Goal: Information Seeking & Learning: Learn about a topic

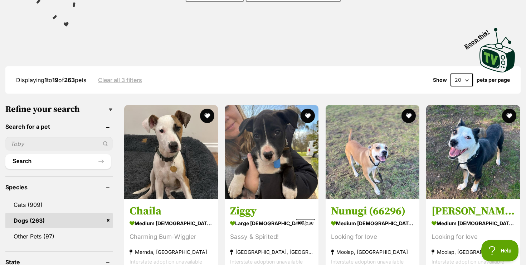
click at [306, 222] on span "Close" at bounding box center [305, 222] width 19 height 7
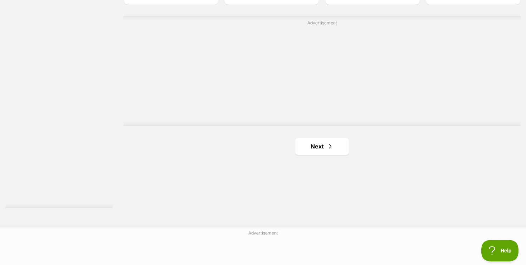
scroll to position [1303, 0]
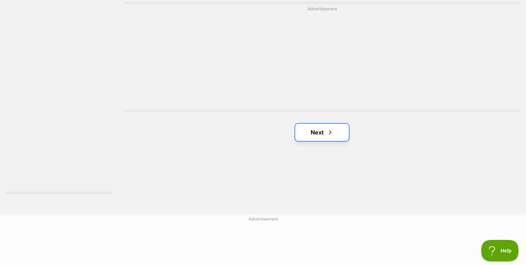
click at [314, 133] on link "Next" at bounding box center [322, 131] width 54 height 17
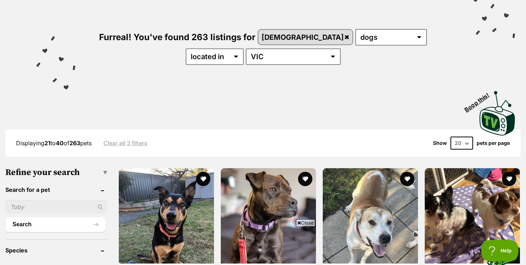
click at [305, 223] on span "Close" at bounding box center [305, 222] width 19 height 7
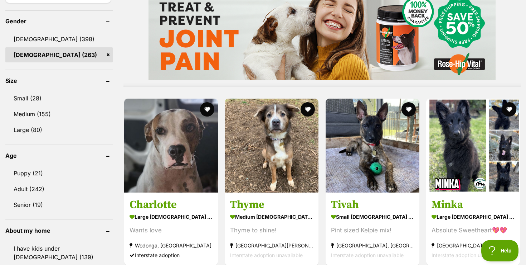
scroll to position [610, 0]
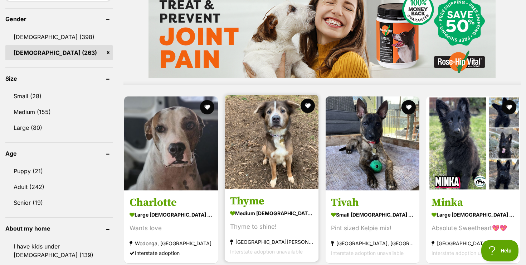
click at [268, 155] on img at bounding box center [272, 142] width 94 height 94
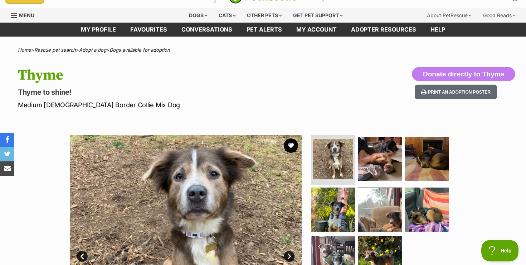
scroll to position [29, 0]
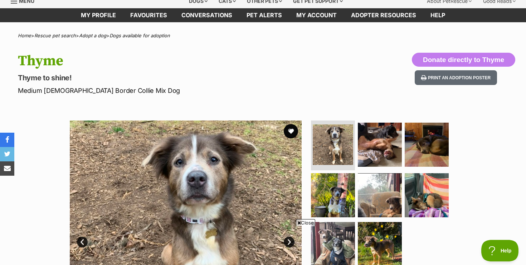
click at [306, 223] on span "Close" at bounding box center [305, 222] width 19 height 7
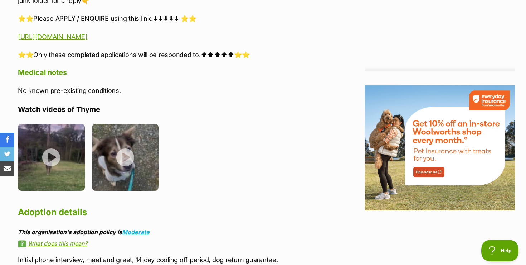
scroll to position [802, 0]
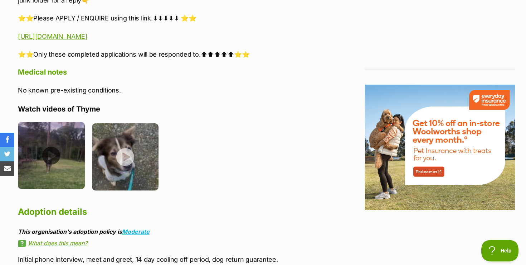
click at [54, 149] on img at bounding box center [51, 155] width 67 height 67
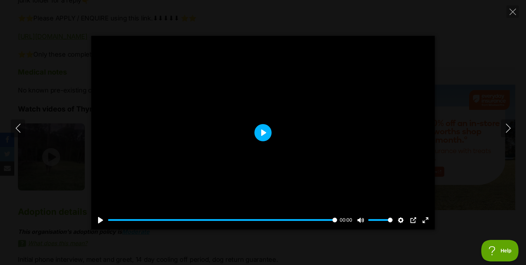
click at [265, 133] on button "Play" at bounding box center [262, 132] width 17 height 17
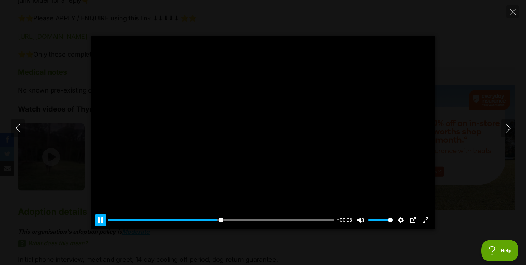
click at [99, 220] on button "Pause Play" at bounding box center [100, 219] width 11 height 11
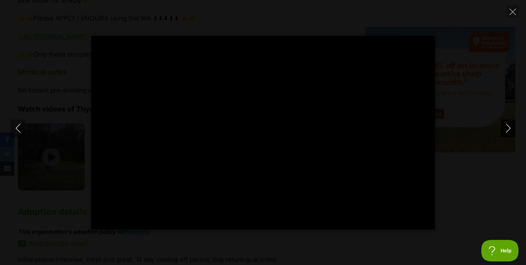
scroll to position [0, 0]
click at [509, 126] on icon "Next" at bounding box center [508, 127] width 5 height 9
type input "83.44"
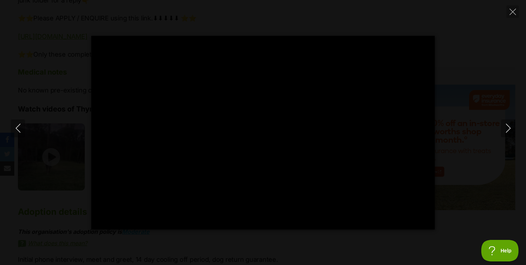
type input "100"
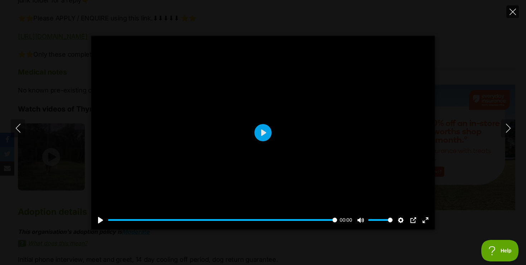
click at [512, 11] on icon "Close" at bounding box center [513, 12] width 6 height 6
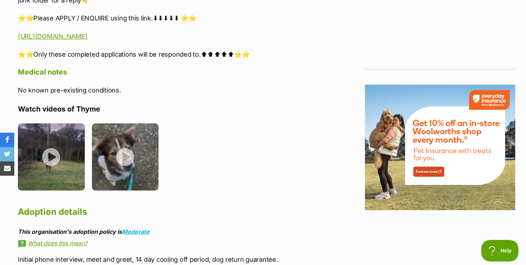
click at [237, 104] on h4 "Watch videos of Thyme" at bounding box center [166, 108] width 296 height 9
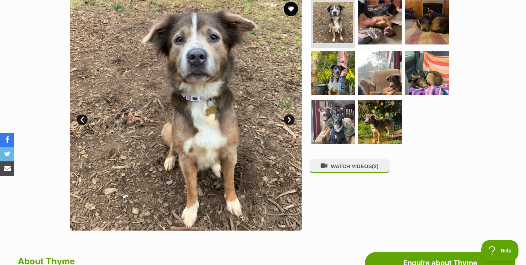
scroll to position [143, 0]
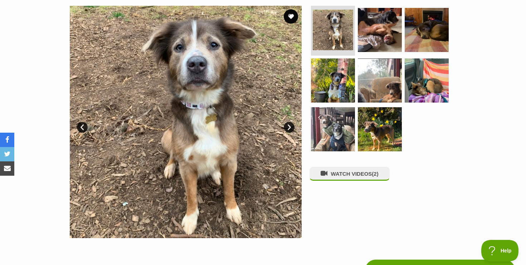
click at [290, 127] on link "Next" at bounding box center [289, 127] width 11 height 11
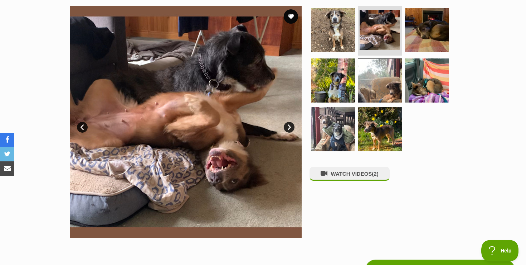
click at [288, 126] on link "Next" at bounding box center [289, 127] width 11 height 11
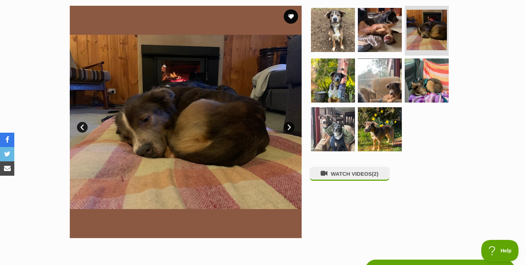
click at [288, 126] on link "Next" at bounding box center [289, 127] width 11 height 11
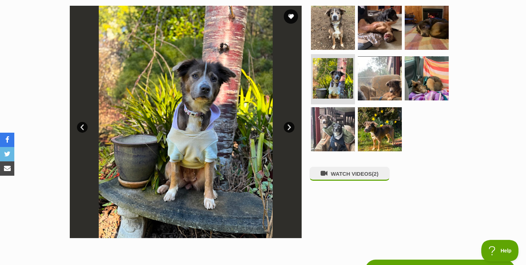
click at [288, 126] on link "Next" at bounding box center [289, 127] width 11 height 11
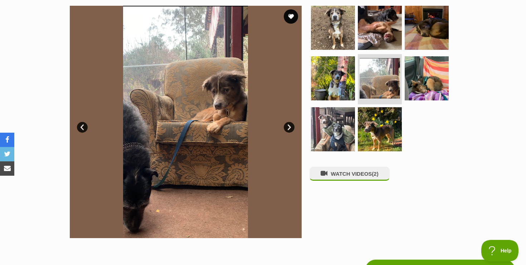
click at [288, 126] on link "Next" at bounding box center [289, 127] width 11 height 11
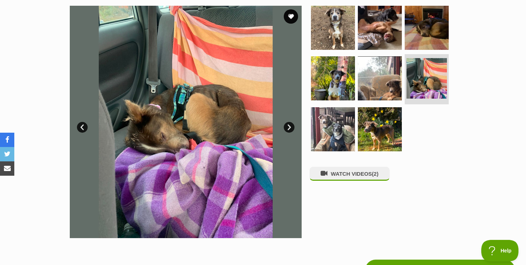
click at [288, 126] on link "Next" at bounding box center [289, 127] width 11 height 11
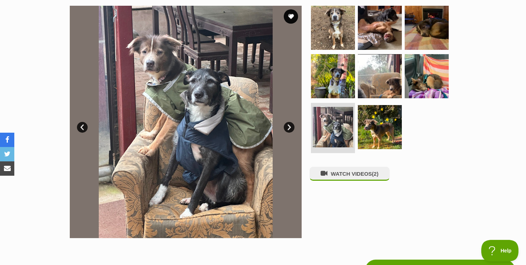
click at [288, 126] on link "Next" at bounding box center [289, 127] width 11 height 11
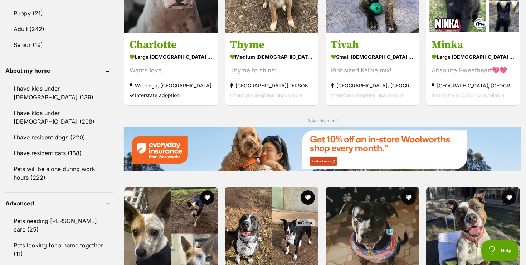
click at [307, 223] on span "Close" at bounding box center [305, 222] width 19 height 7
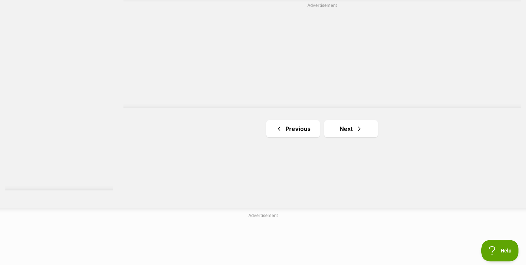
scroll to position [1311, 0]
click at [345, 127] on link "Next" at bounding box center [351, 123] width 54 height 17
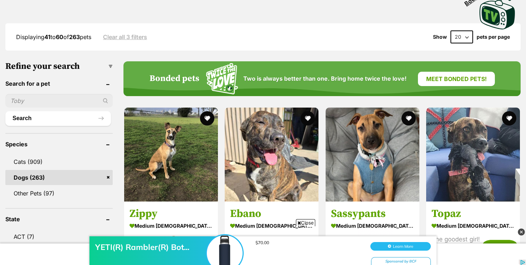
click at [308, 223] on div "YETI(R) Rambler(R) Bot... $70.00 Learn More Sponsored by BCF" at bounding box center [263, 243] width 526 height 43
click at [307, 222] on div "YETI(R) Rambler(R) Bot... $70.00 Learn More Sponsored by BCF" at bounding box center [263, 243] width 526 height 43
click at [298, 223] on div "YETI(R) Rambler(R) Bot... $70.00 Learn More Sponsored by BCF" at bounding box center [263, 243] width 526 height 43
click at [367, 30] on div "Displaying 41 to 60 of 263 pets Clear all 3 filters Show 20 40 60 pets per page" at bounding box center [262, 36] width 515 height 27
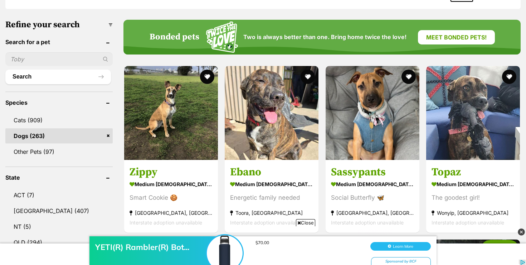
scroll to position [215, 0]
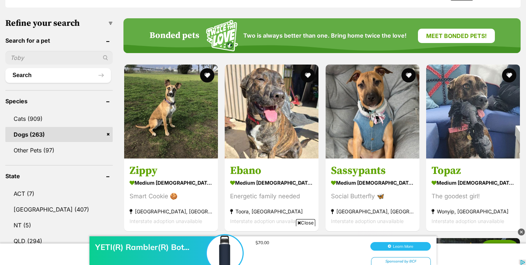
click at [521, 231] on img at bounding box center [521, 231] width 7 height 7
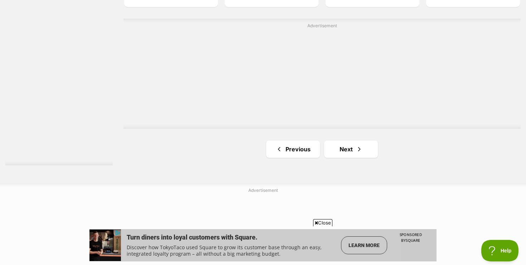
scroll to position [0, 0]
click at [343, 150] on link "Next" at bounding box center [351, 148] width 54 height 17
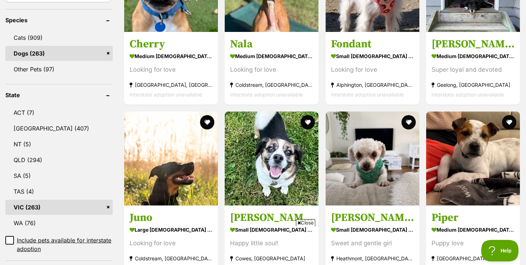
scroll to position [300, 0]
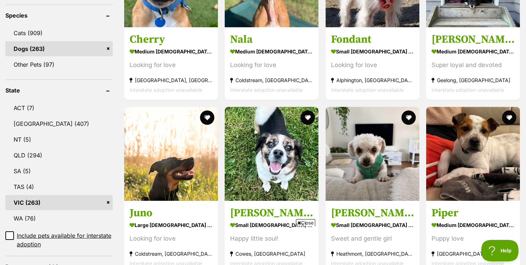
click at [305, 222] on span "Close" at bounding box center [305, 222] width 19 height 7
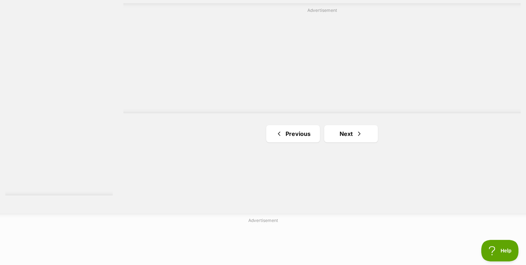
scroll to position [1303, 0]
click at [344, 132] on link "Next" at bounding box center [351, 132] width 54 height 17
